Goal: Book appointment/travel/reservation

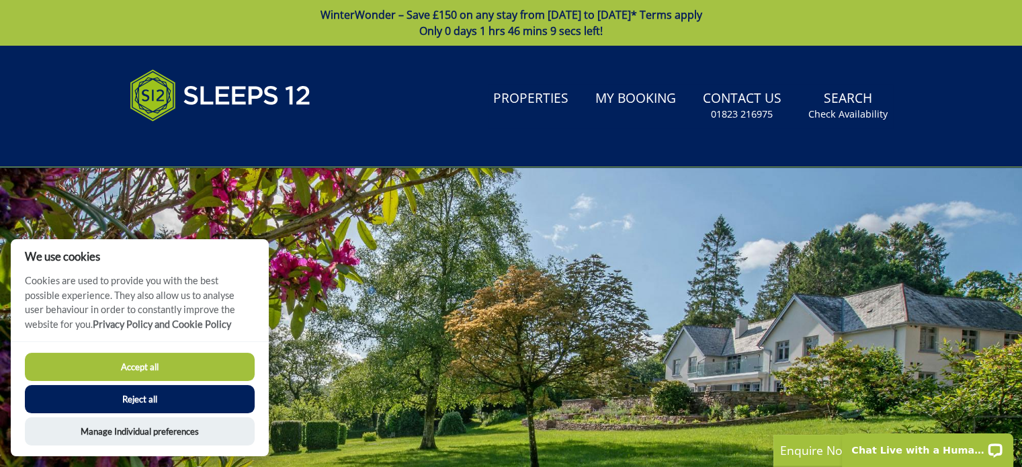
click at [196, 368] on button "Accept all" at bounding box center [140, 367] width 230 height 28
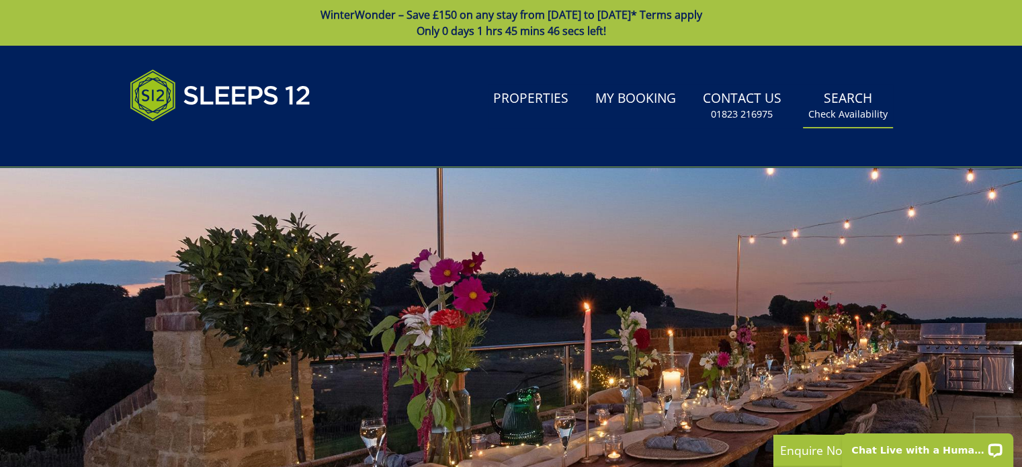
click at [837, 102] on link "Search Check Availability" at bounding box center [848, 106] width 90 height 44
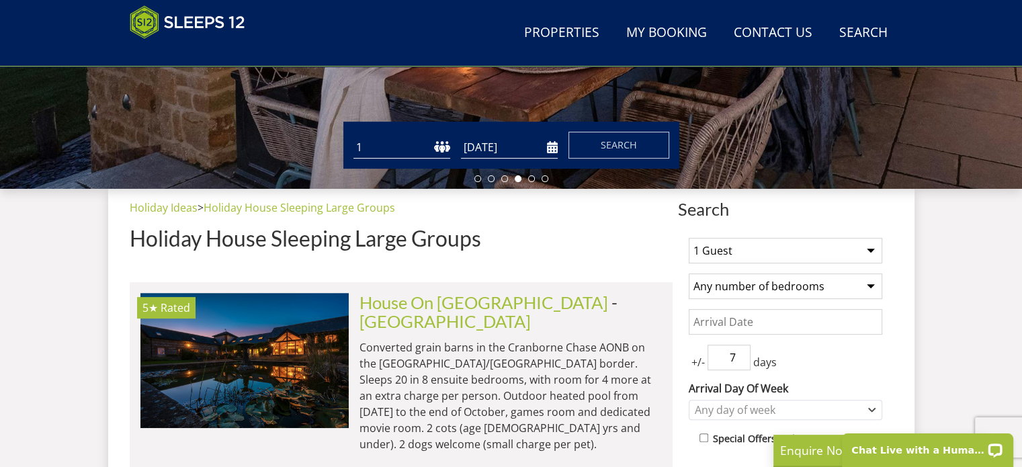
scroll to position [481, 0]
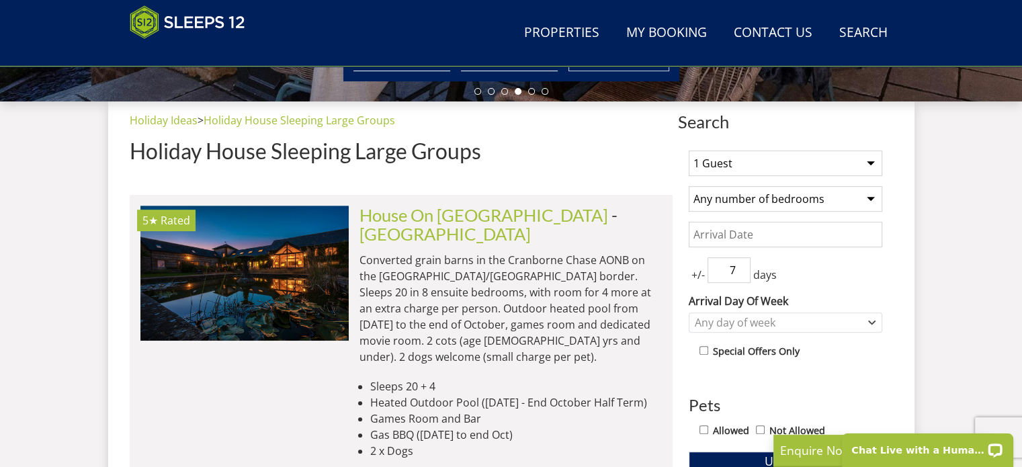
click at [751, 164] on select "1 Guest 2 Guests 3 Guests 4 Guests 5 Guests 6 Guests 7 Guests 8 Guests 9 Guests…" at bounding box center [786, 164] width 194 height 26
select select "14"
click at [689, 151] on select "1 Guest 2 Guests 3 Guests 4 Guests 5 Guests 6 Guests 7 Guests 8 Guests 9 Guests…" at bounding box center [786, 164] width 194 height 26
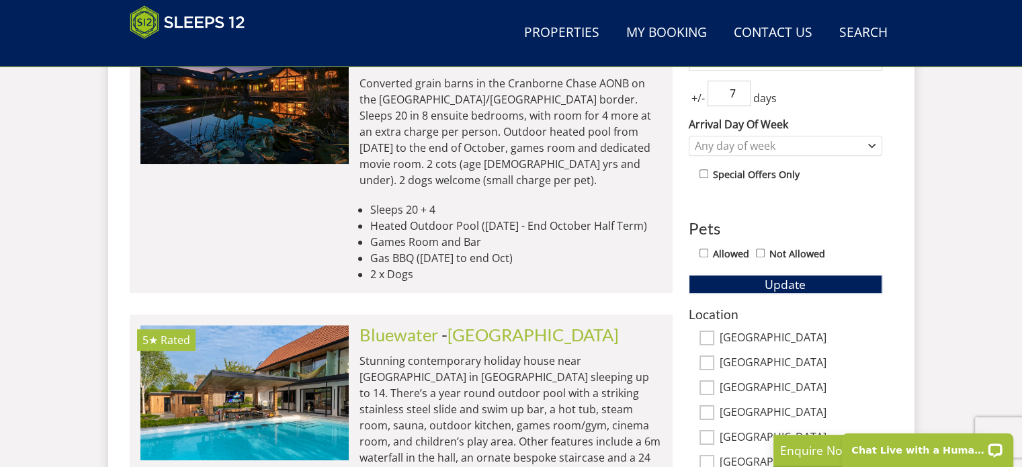
scroll to position [659, 0]
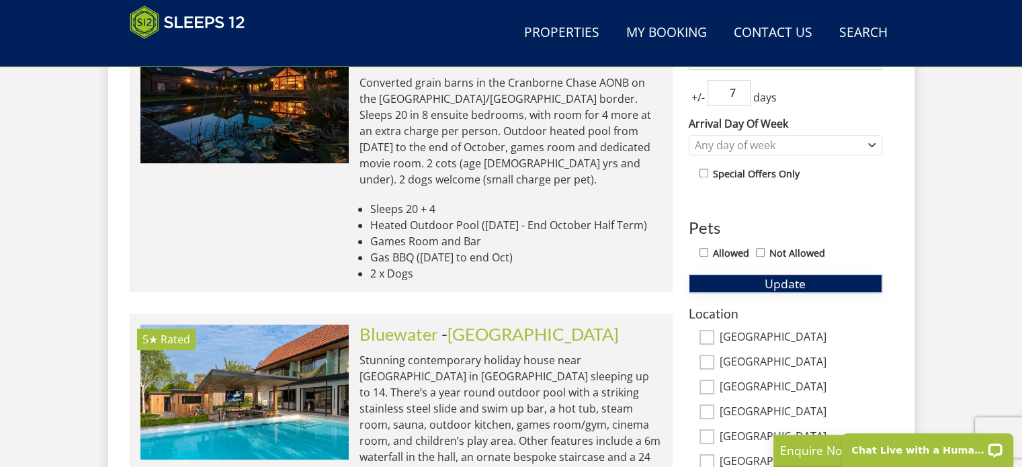
click at [745, 285] on button "Update" at bounding box center [786, 283] width 194 height 19
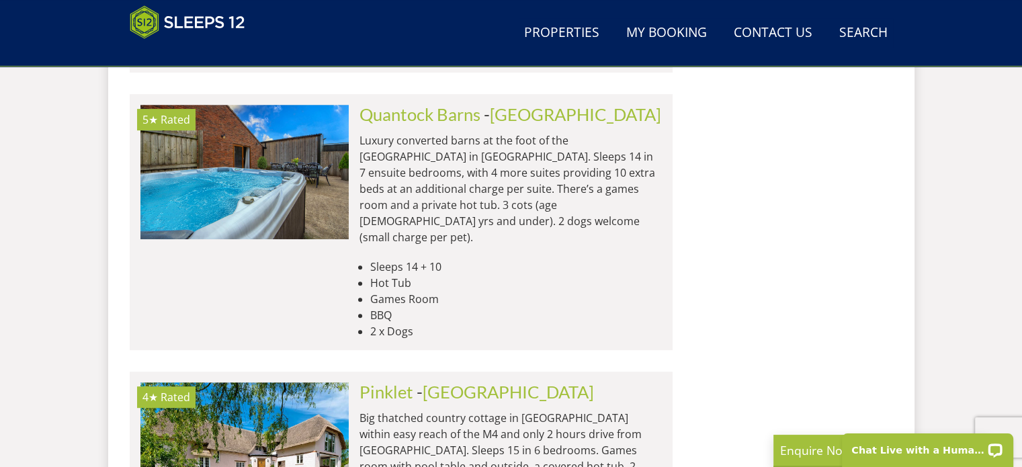
scroll to position [5683, 0]
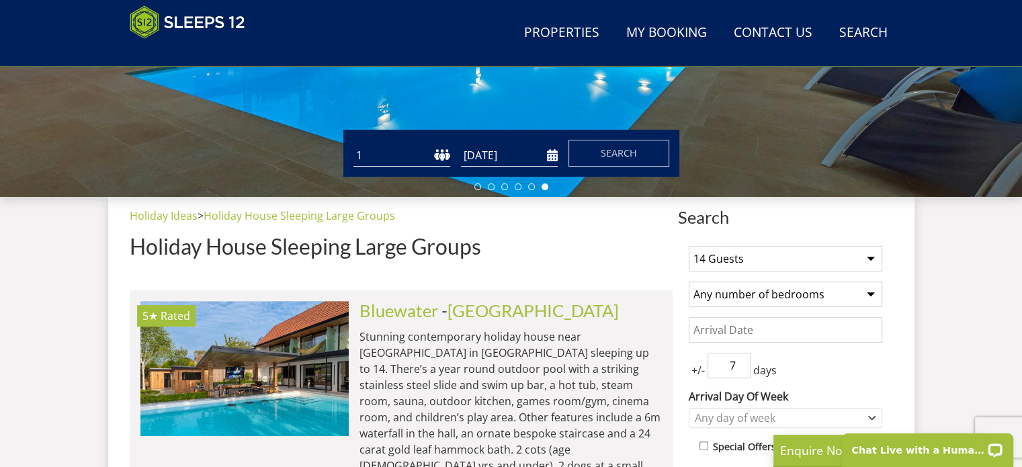
scroll to position [387, 0]
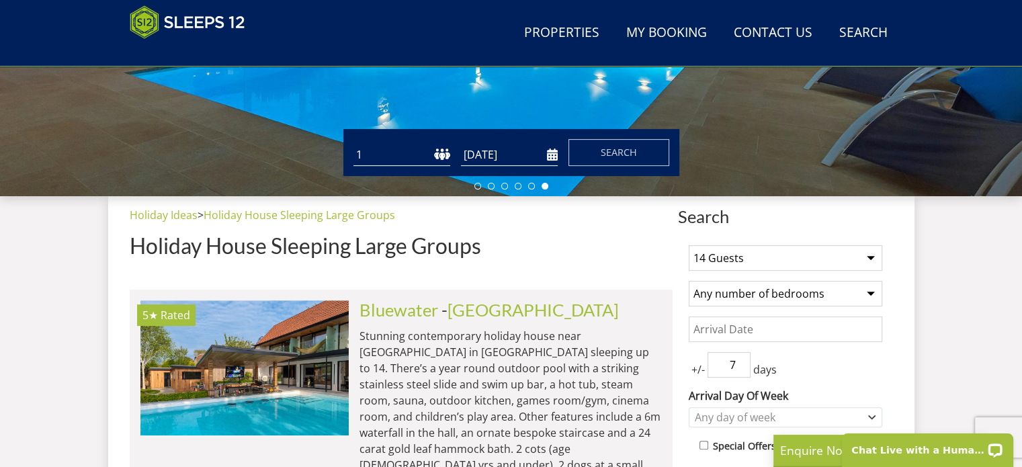
click at [384, 157] on select "1 2 3 4 5 6 7 8 9 10 11 12 13 14 15 16 17 18 19 20 21 22 23 24 25 26 27 28 29 3…" at bounding box center [402, 155] width 97 height 22
select select "14"
click at [354, 144] on select "1 2 3 4 5 6 7 8 9 10 11 12 13 14 15 16 17 18 19 20 21 22 23 24 25 26 27 28 29 3…" at bounding box center [402, 155] width 97 height 22
click at [504, 168] on div "Guests 1 2 3 4 5 6 7 8 9 10 11 12 13 14 15 16 17 18 19 20 21 22 23 24 25 26 27 …" at bounding box center [511, 152] width 336 height 47
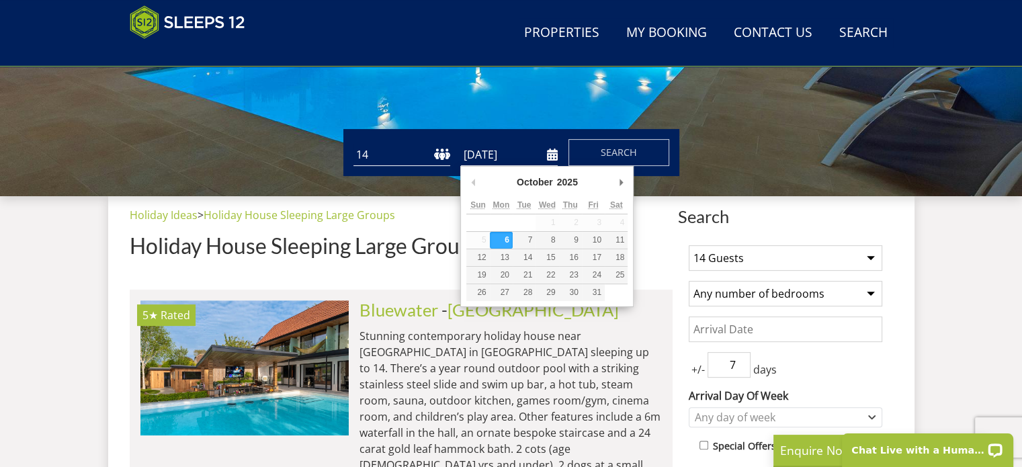
click at [551, 155] on input "[DATE]" at bounding box center [509, 155] width 97 height 22
type input "06/03/2026"
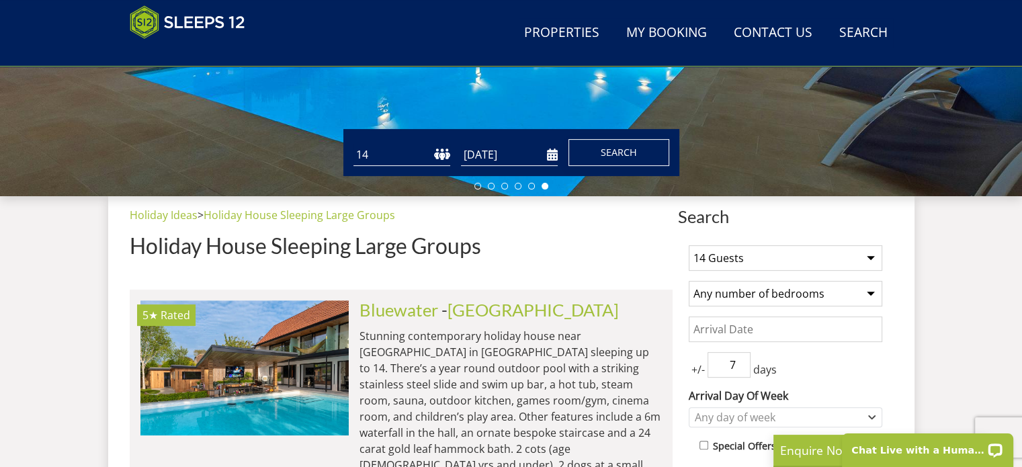
click at [640, 139] on button "Search" at bounding box center [619, 152] width 101 height 27
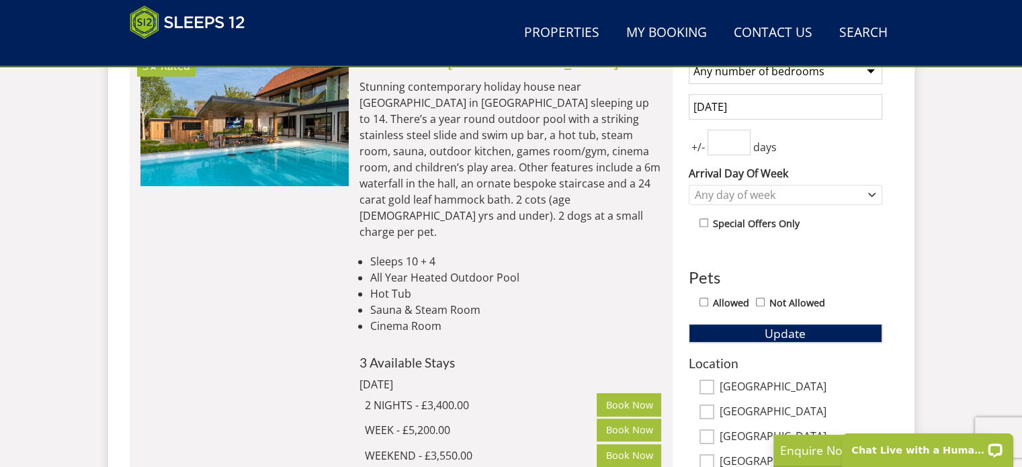
scroll to position [610, 0]
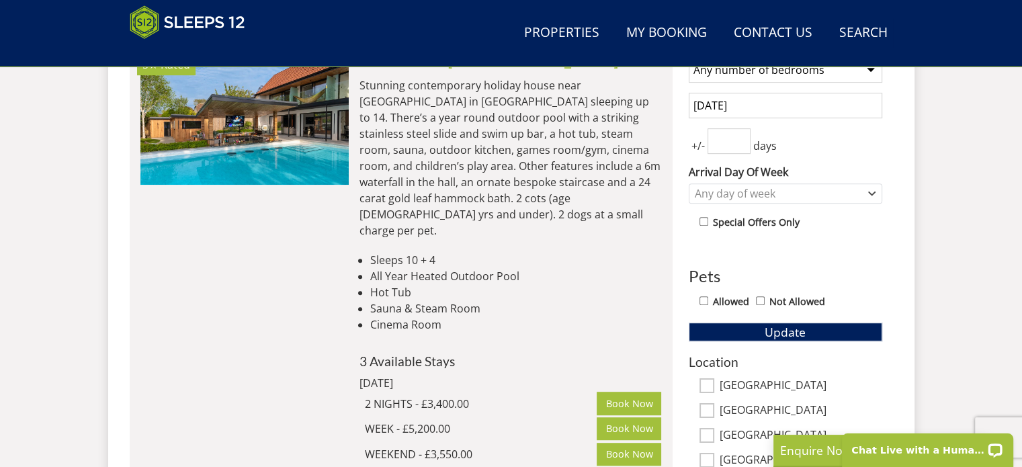
click at [733, 141] on input "number" at bounding box center [729, 141] width 43 height 26
type input "21"
click at [731, 192] on div "Any day of week" at bounding box center [779, 193] width 174 height 15
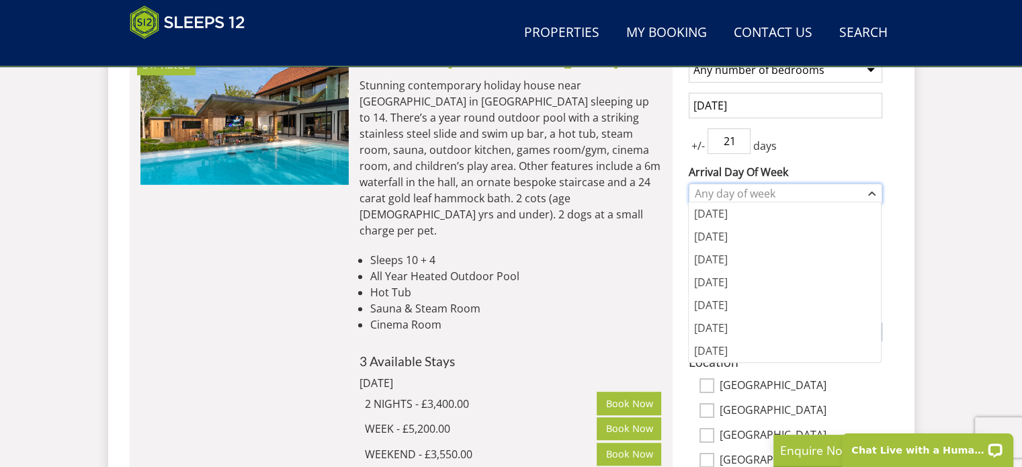
click at [723, 196] on div "Any day of week" at bounding box center [779, 193] width 174 height 15
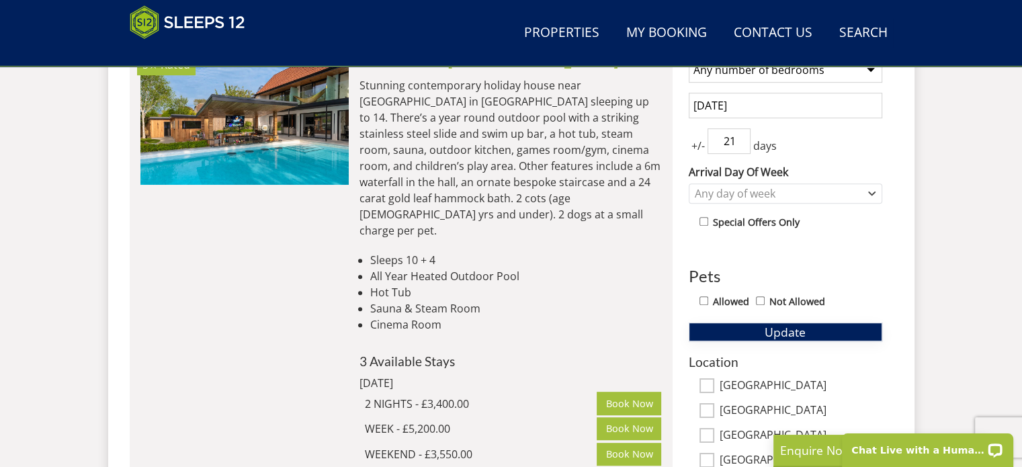
click at [739, 327] on button "Update" at bounding box center [786, 332] width 194 height 19
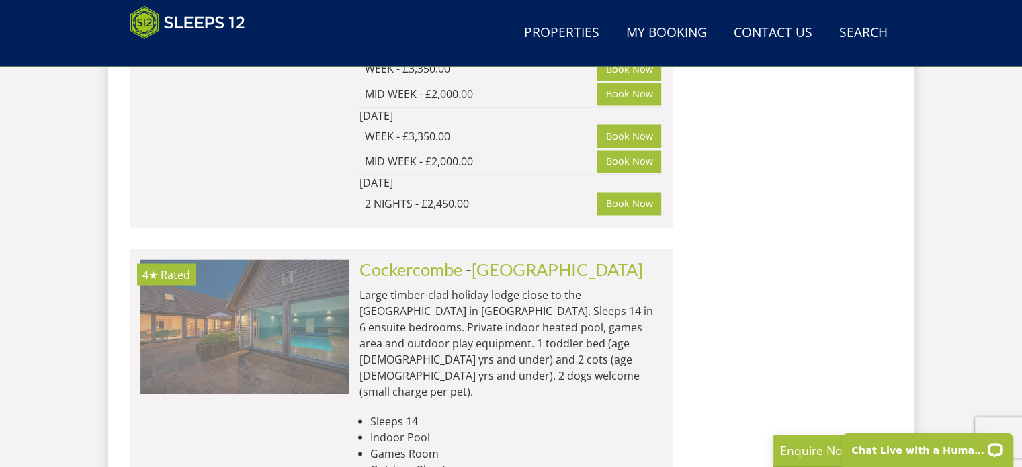
scroll to position [0, 208]
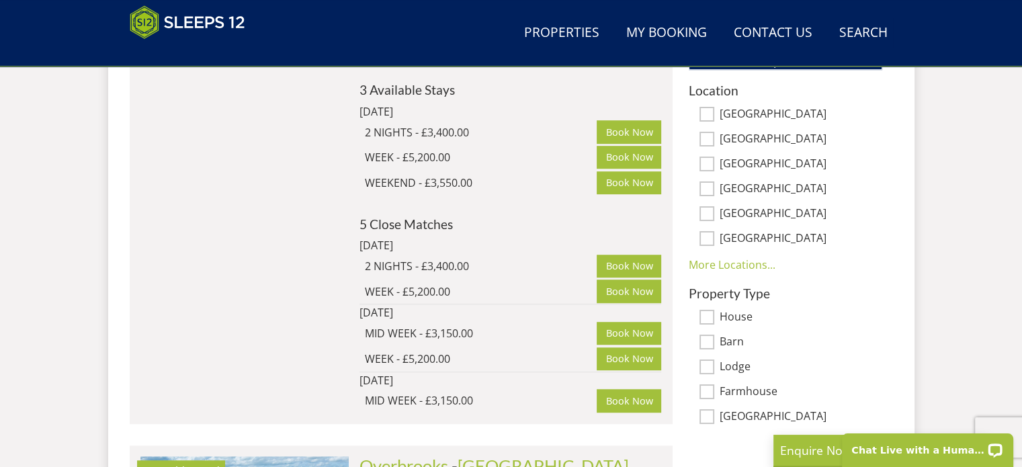
scroll to position [884, 0]
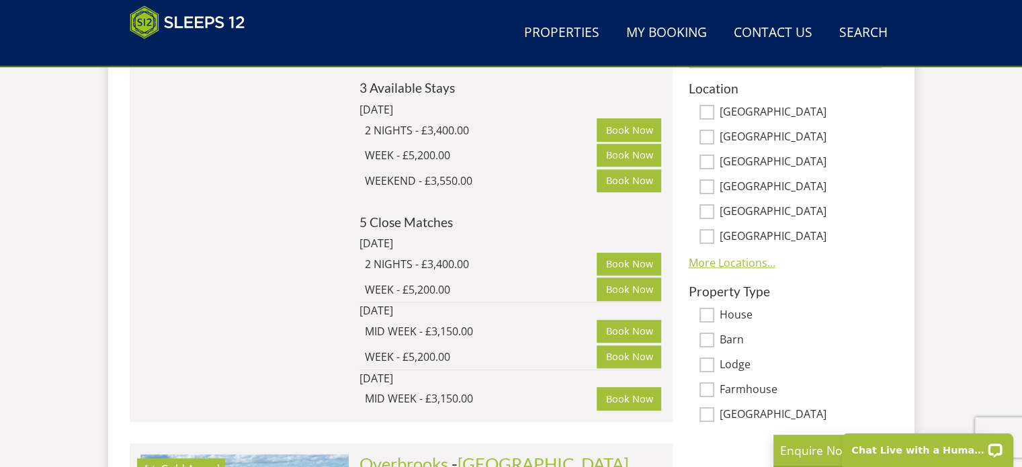
click at [725, 260] on link "More Locations..." at bounding box center [732, 262] width 87 height 15
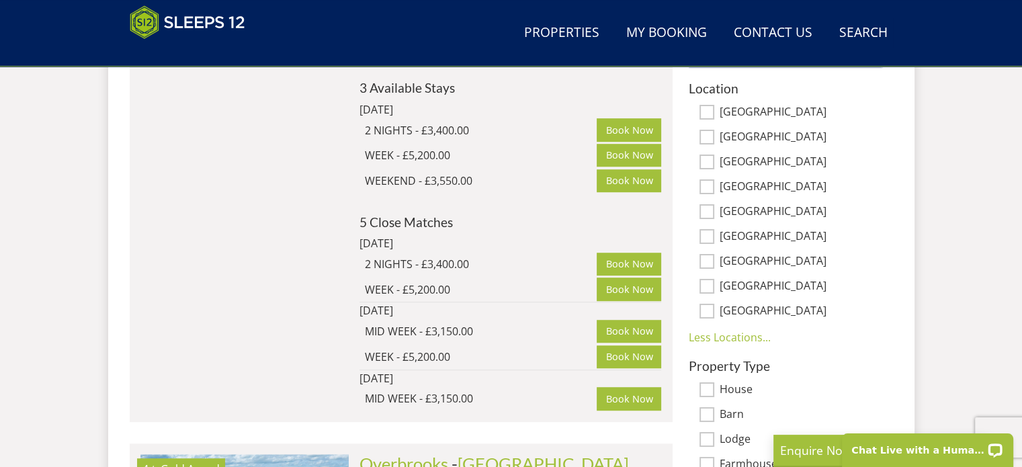
click at [708, 232] on input "[GEOGRAPHIC_DATA]" at bounding box center [707, 236] width 15 height 15
checkbox input "true"
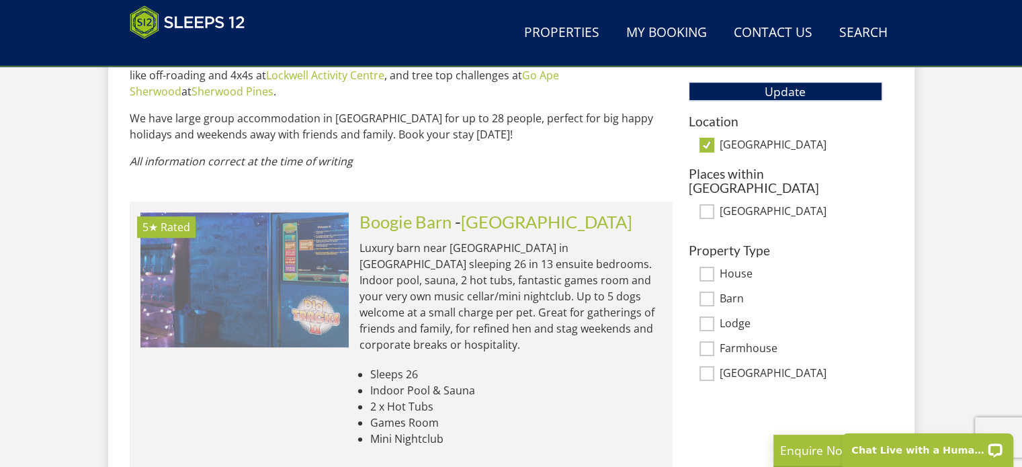
scroll to position [0, 1252]
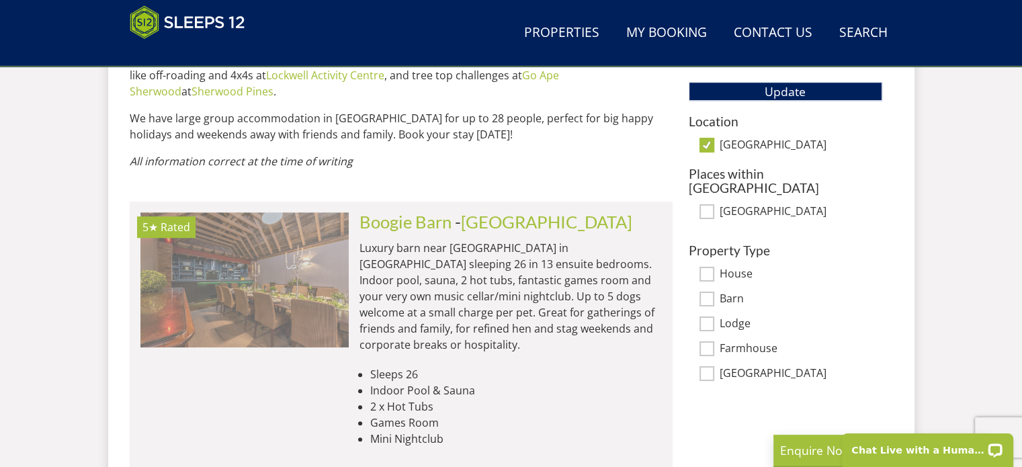
click at [231, 287] on img at bounding box center [244, 279] width 208 height 134
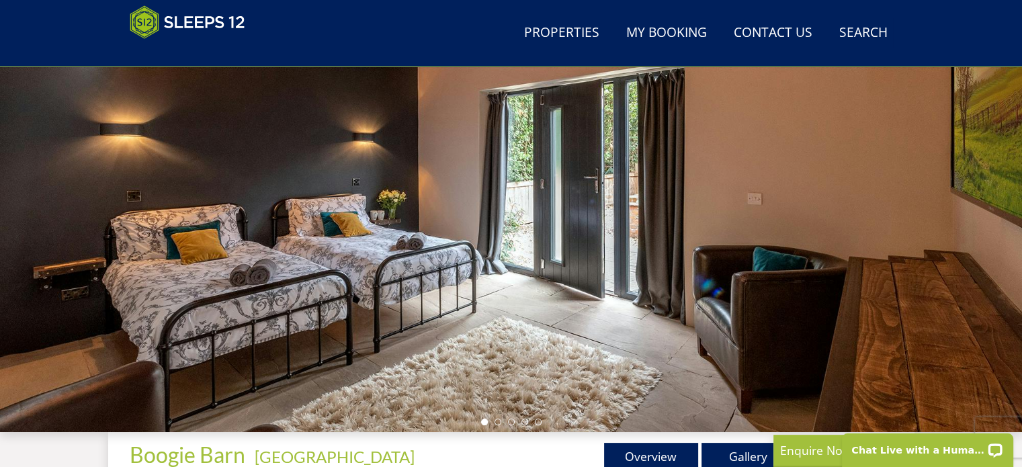
click at [606, 339] on div at bounding box center [511, 197] width 1022 height 471
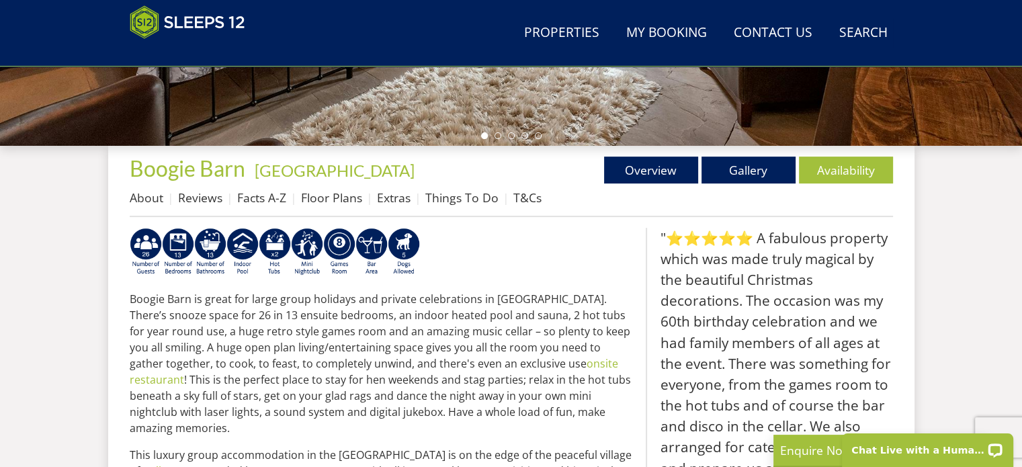
scroll to position [438, 0]
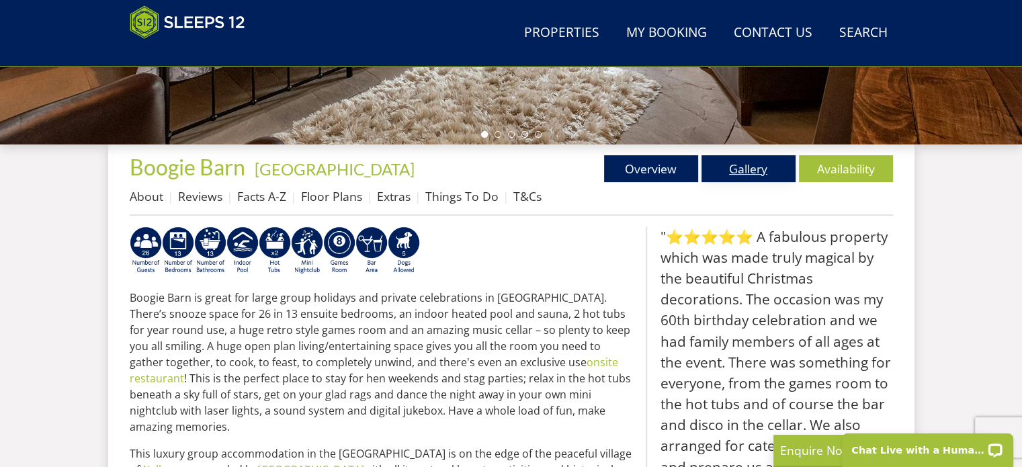
click at [747, 167] on link "Gallery" at bounding box center [749, 168] width 94 height 27
